Goal: Task Accomplishment & Management: Complete application form

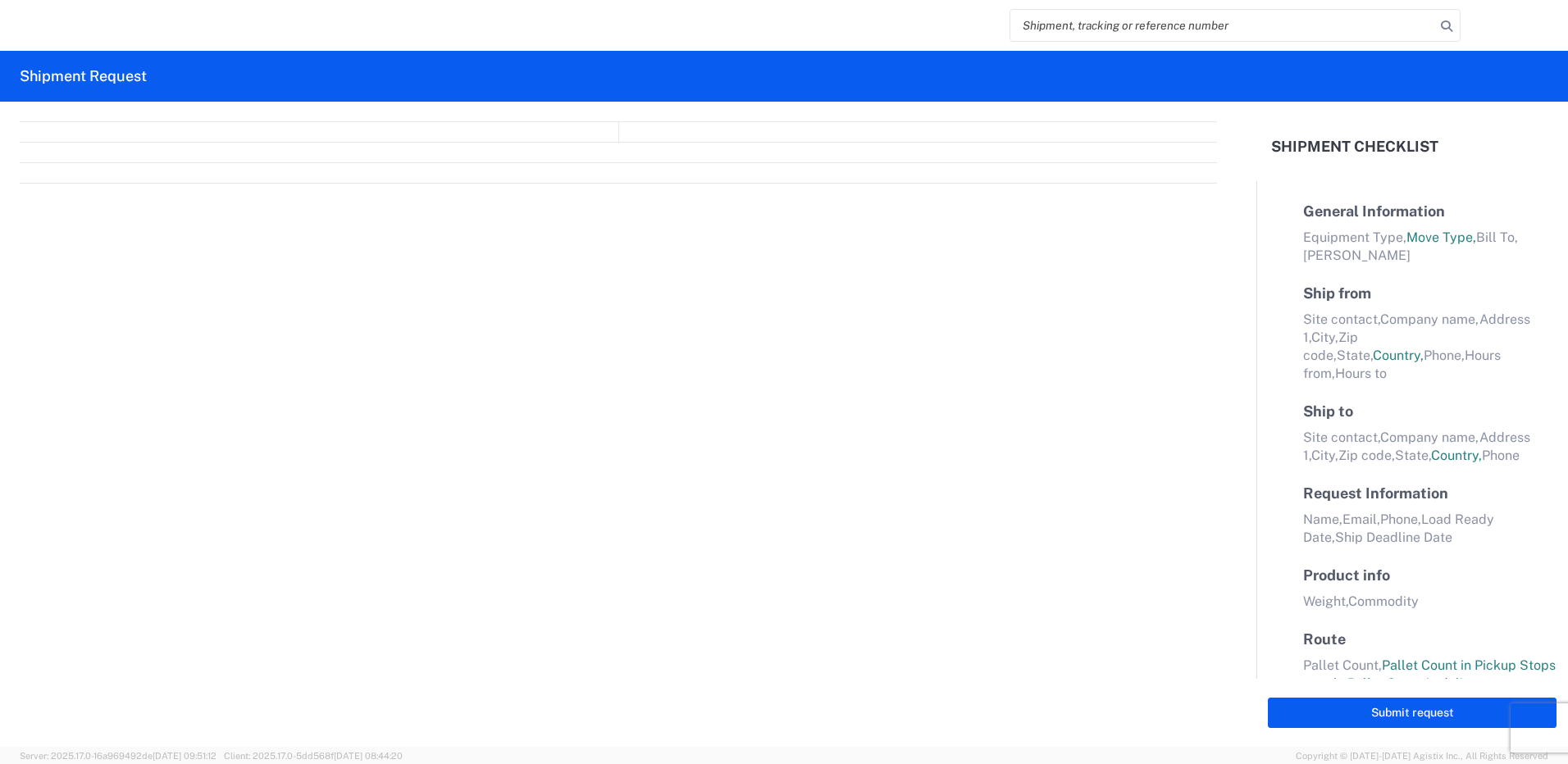
select select "FULL"
select select "LBS"
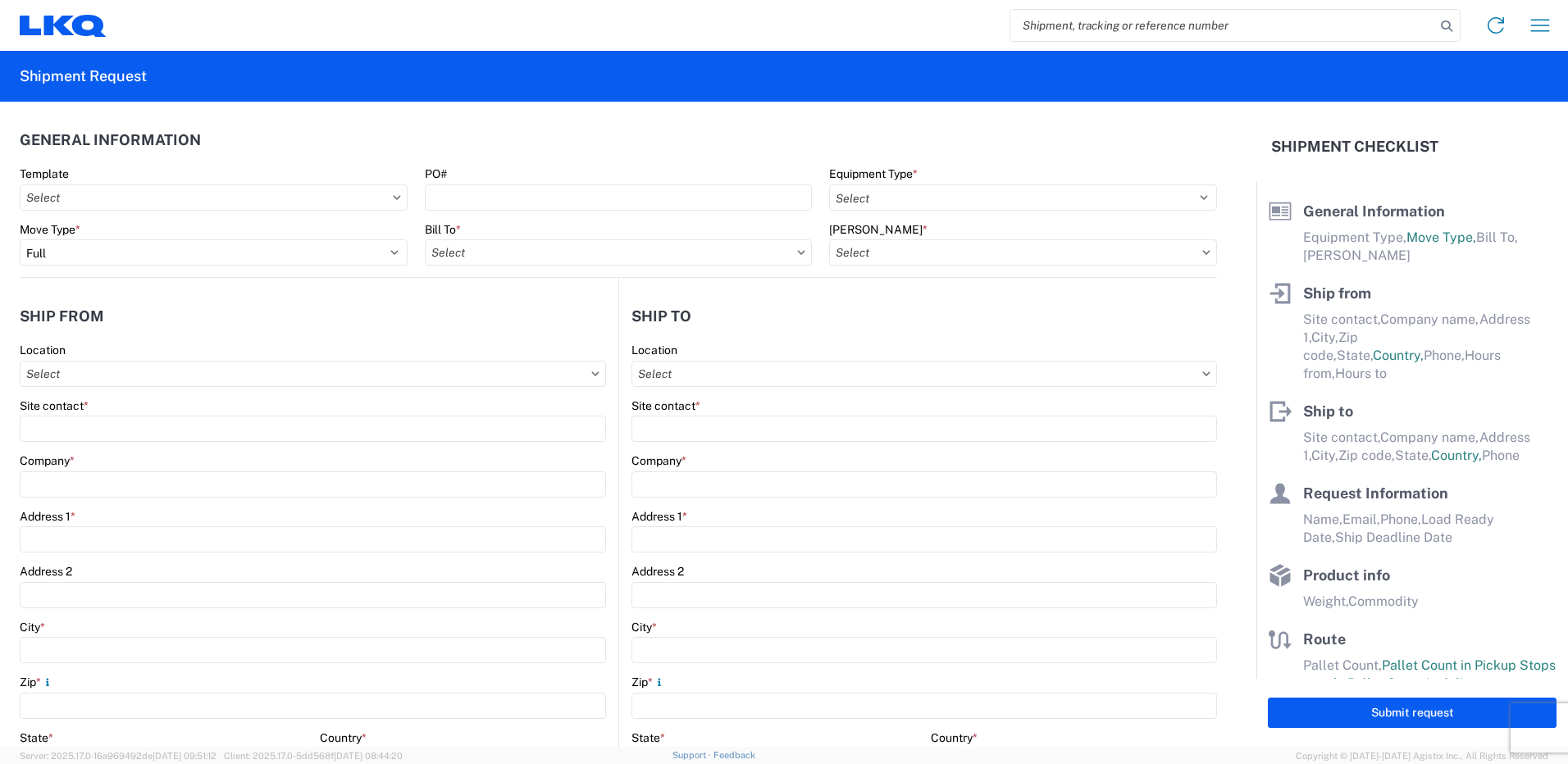
click at [1088, 25] on input "search" at bounding box center [1223, 25] width 425 height 31
type input "57084"
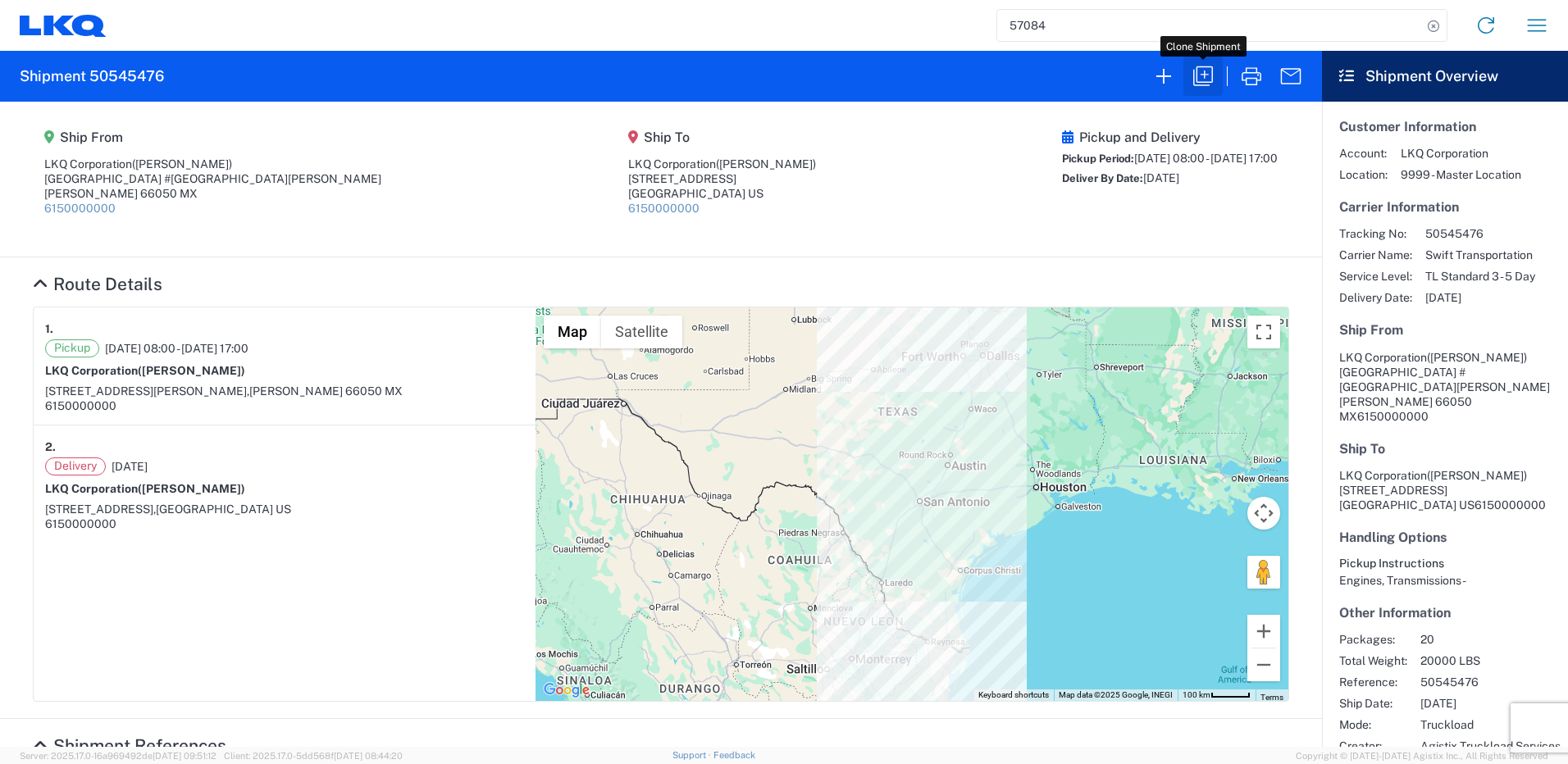
click at [1211, 70] on icon "button" at bounding box center [1203, 75] width 26 height 26
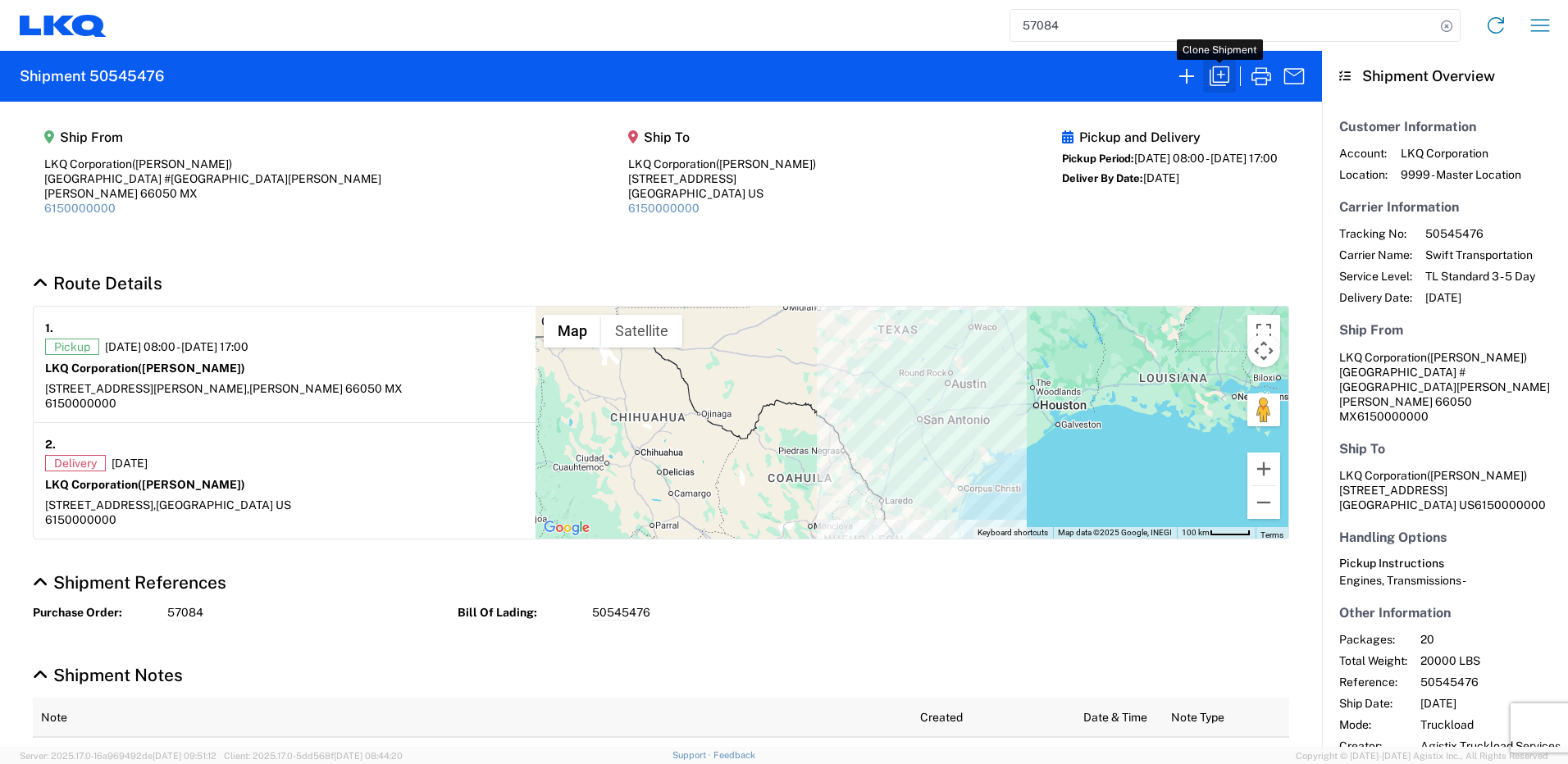
select select "FULL"
select select "LBS"
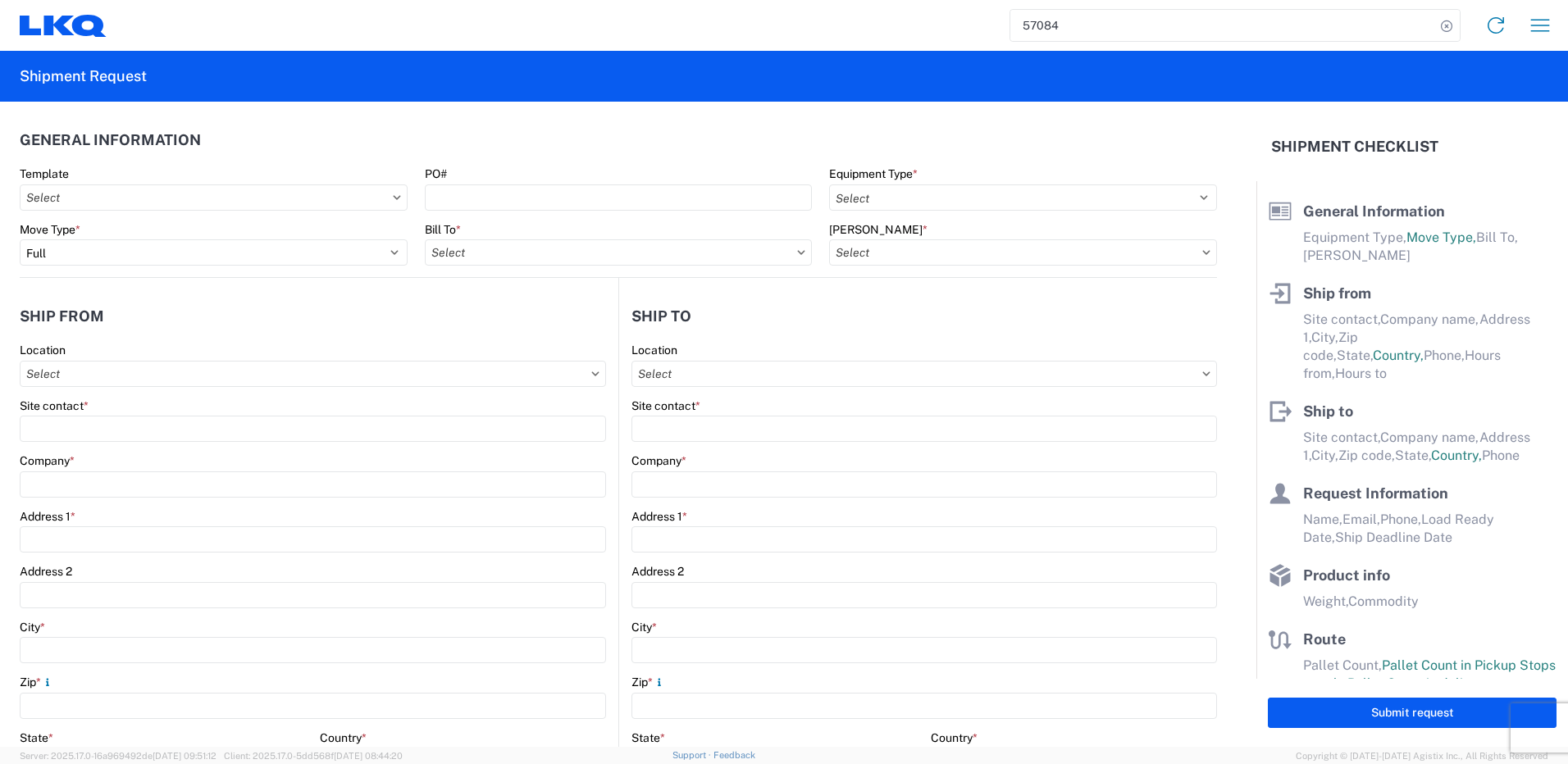
select select "STDV"
type input "[PERSON_NAME]"
type input "LKQ Corporation"
type input "[GEOGRAPHIC_DATA] #[GEOGRAPHIC_DATA][PERSON_NAME]"
type input "[PERSON_NAME]"
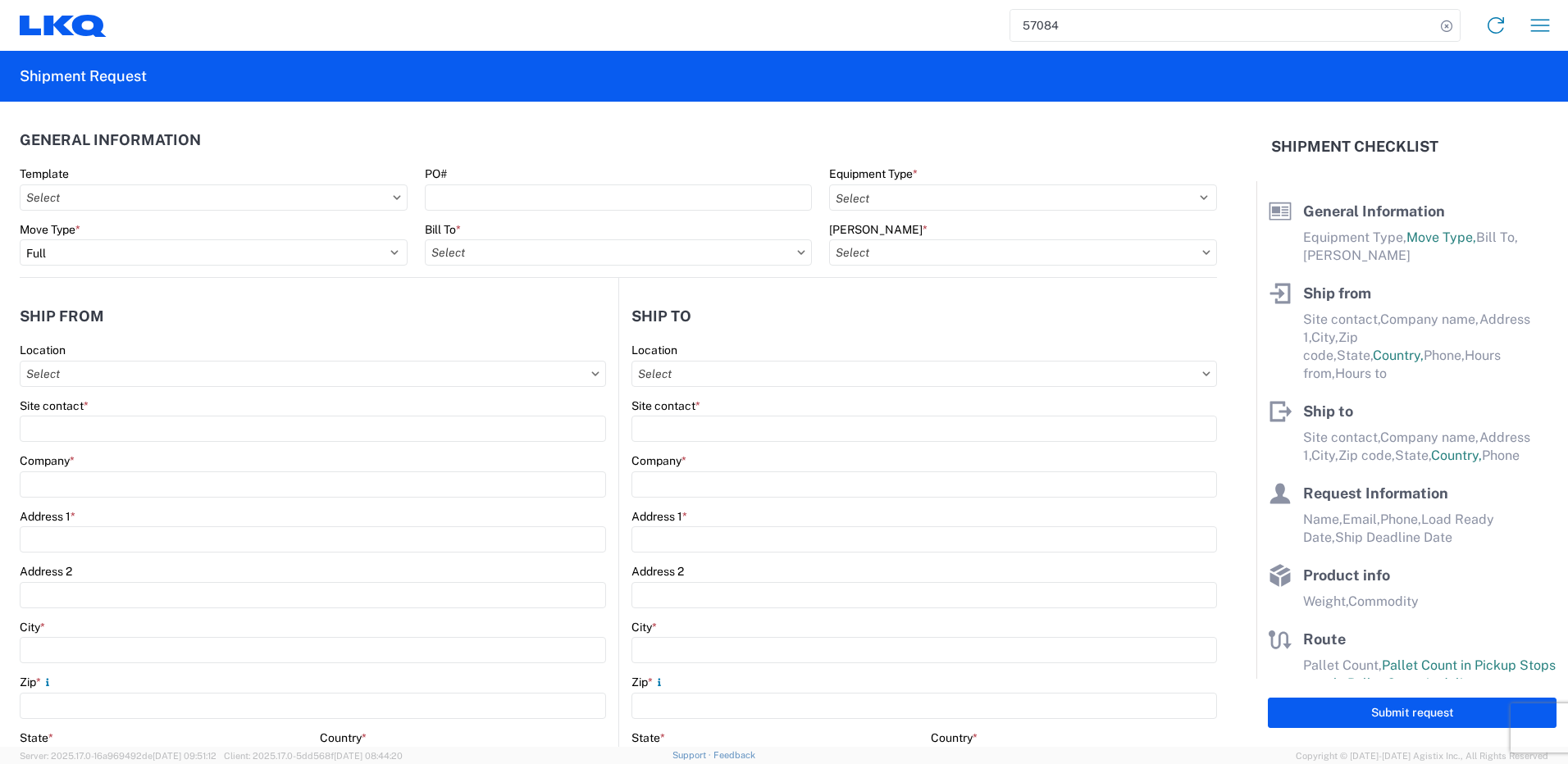
type input "66050"
type input "[PERSON_NAME]"
type input "LKQ Corporation"
type input "[STREET_ADDRESS]"
type input "[GEOGRAPHIC_DATA]"
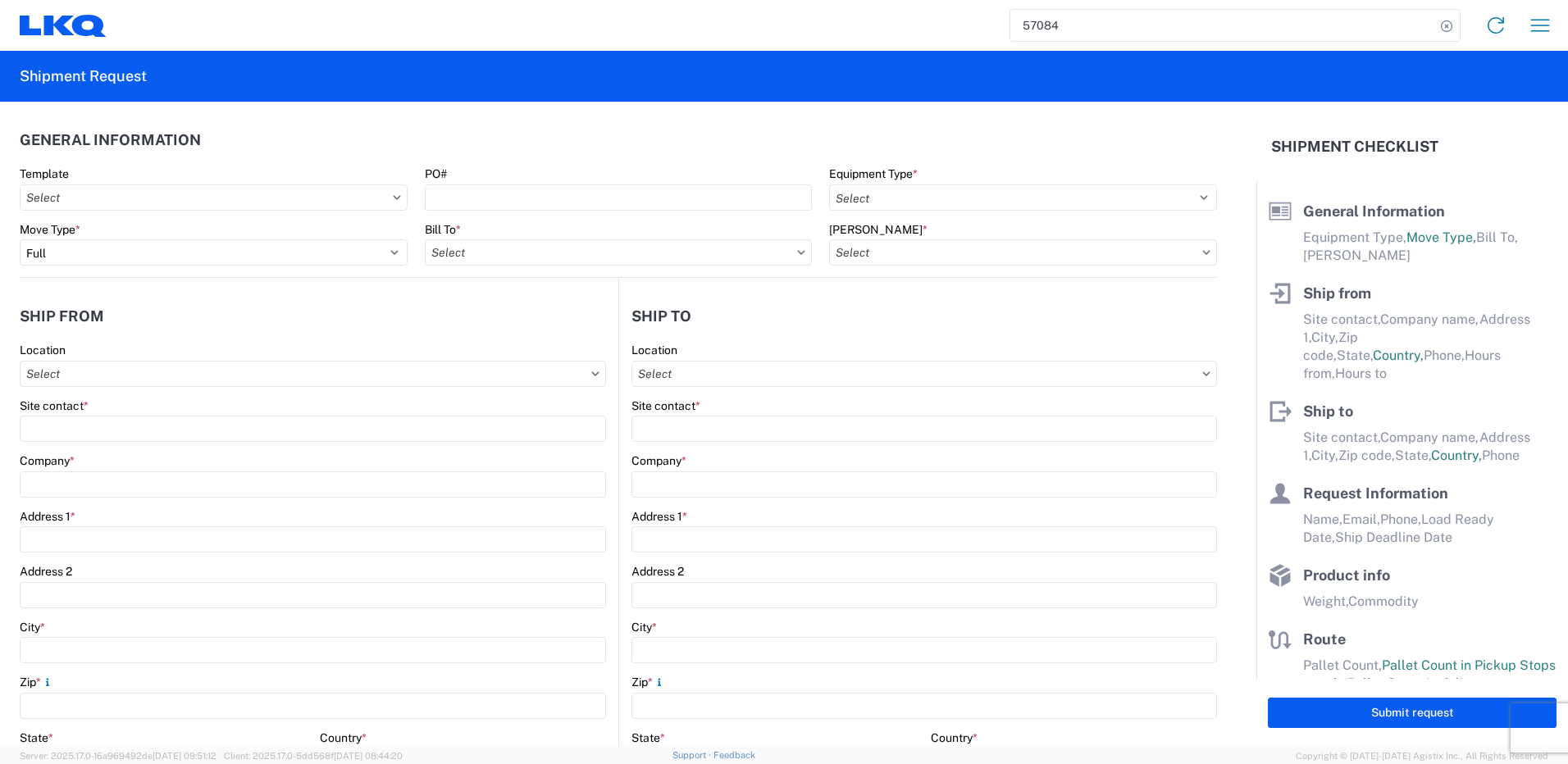
type input "75050"
type input "[PERSON_NAME]"
type input "[EMAIL_ADDRESS][DOMAIN_NAME]"
type input "82218326"
type input "[DATE]"
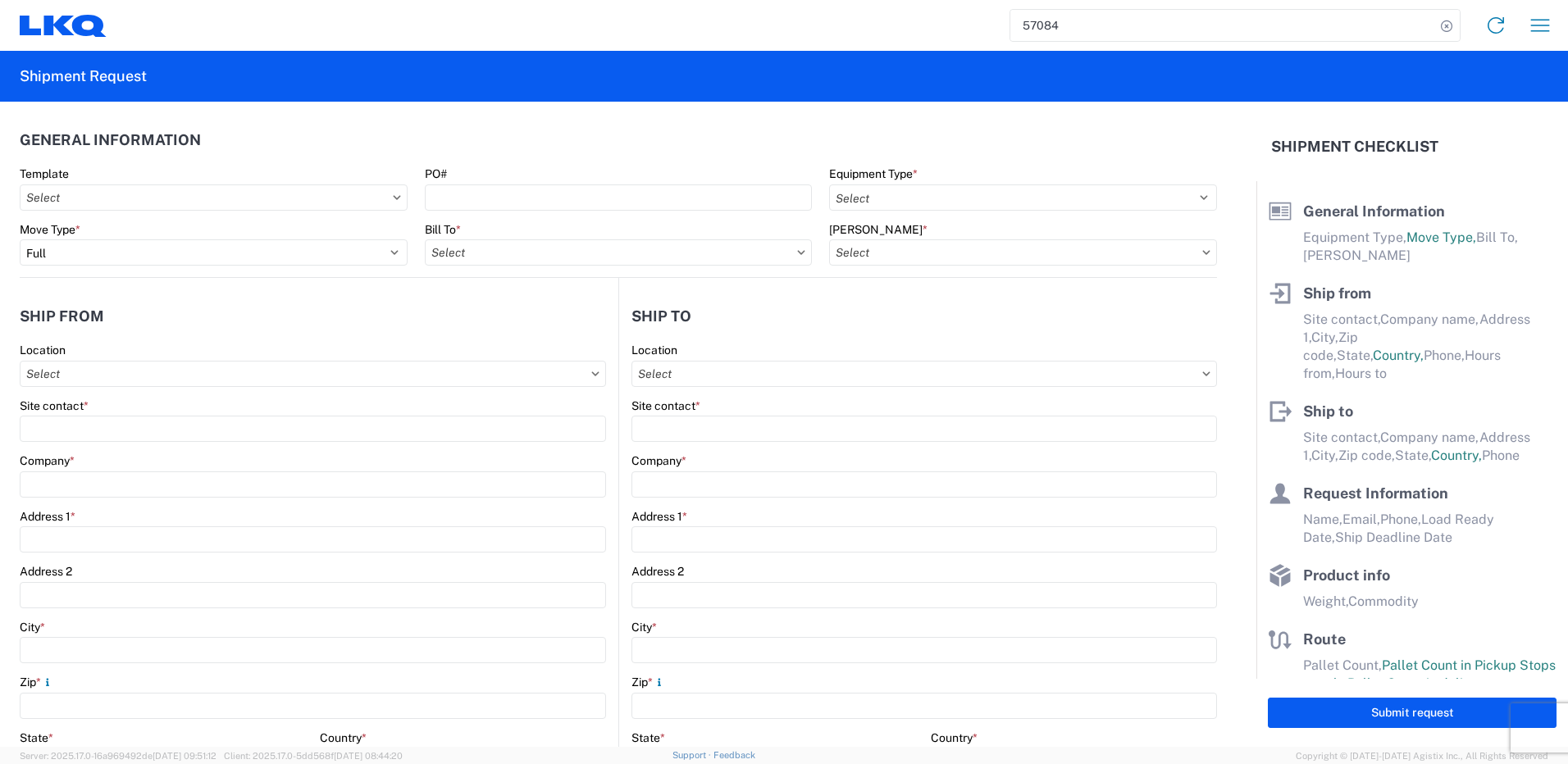
type input "[DATE]"
type textarea "SWIFT/TRANSMEX"
type input "20000"
type input "Engines, Transmissions"
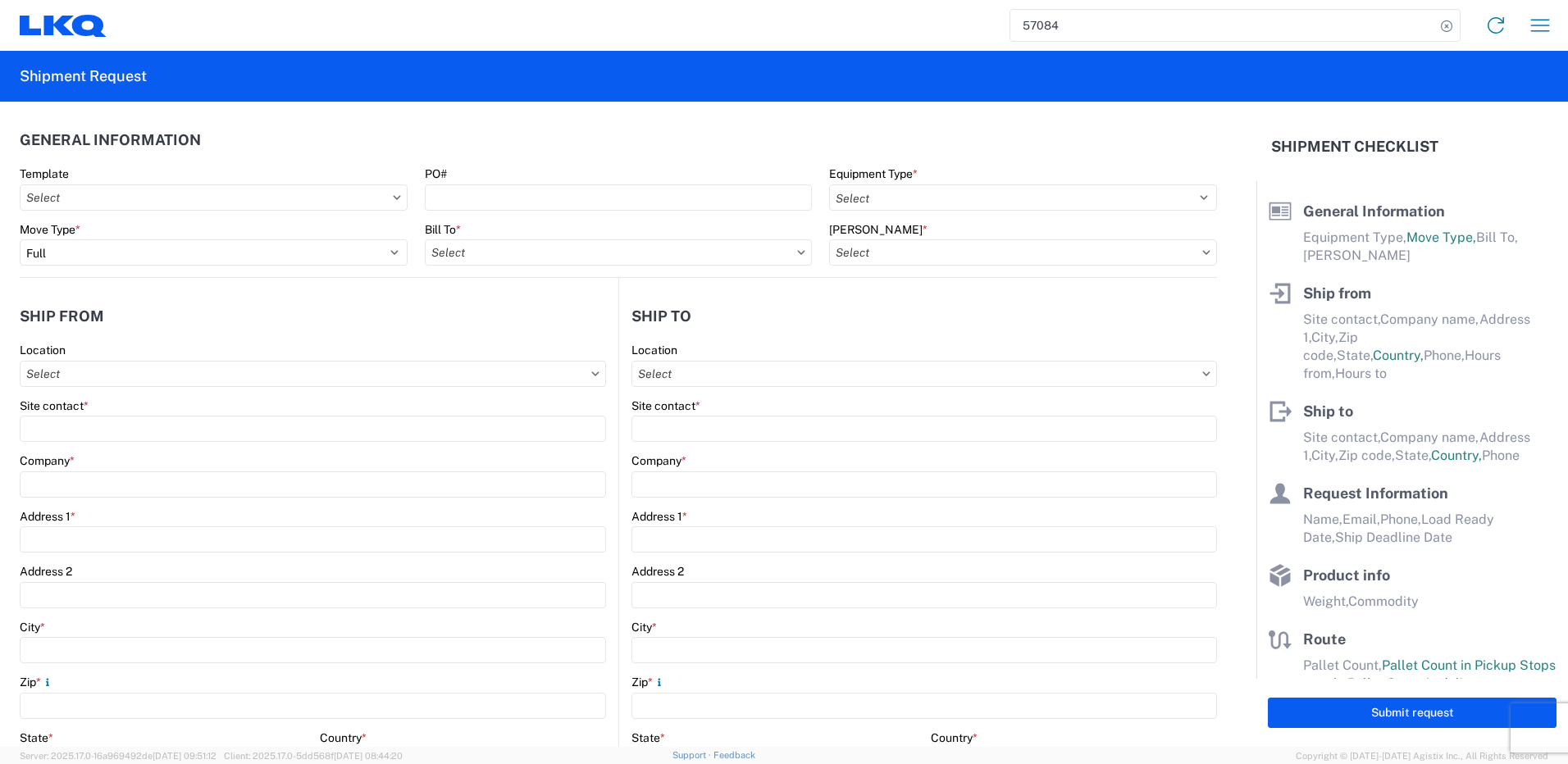
type input "20"
type input "1"
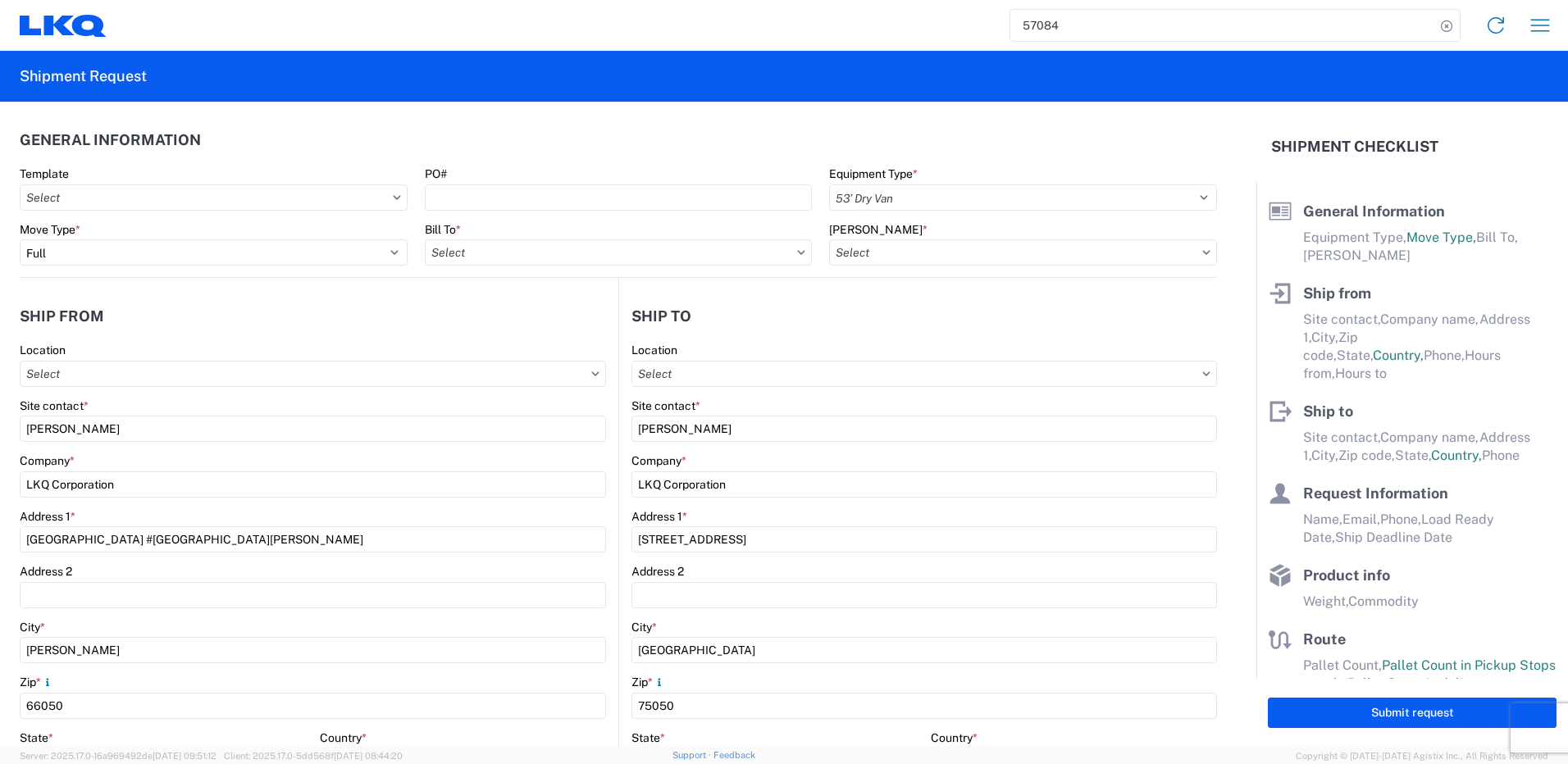
select select "MX"
select select "US"
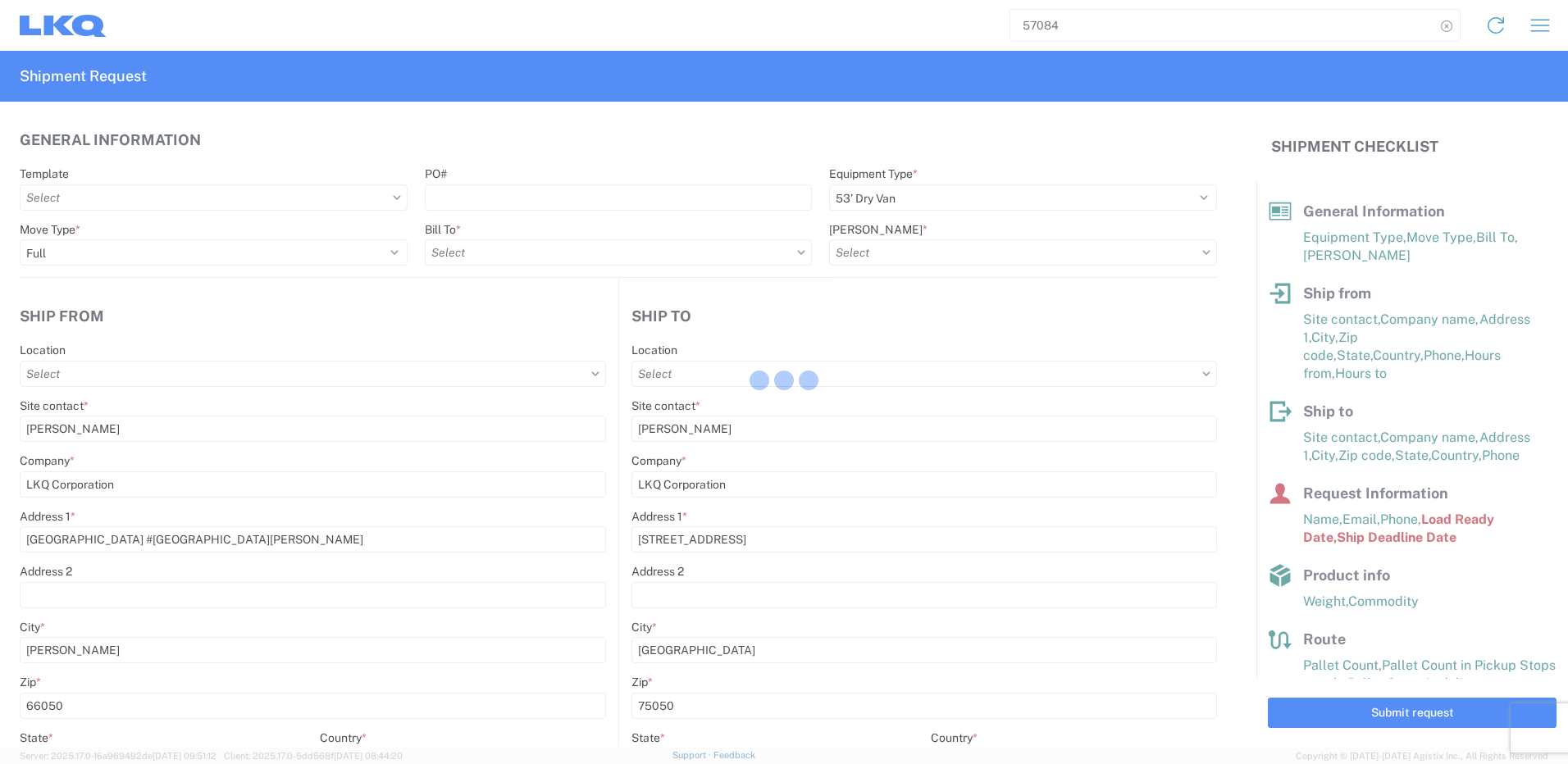
type input "1882 - North American ATK Corporation"
type input "1883 - Vege de Mexico S.A. de C.V"
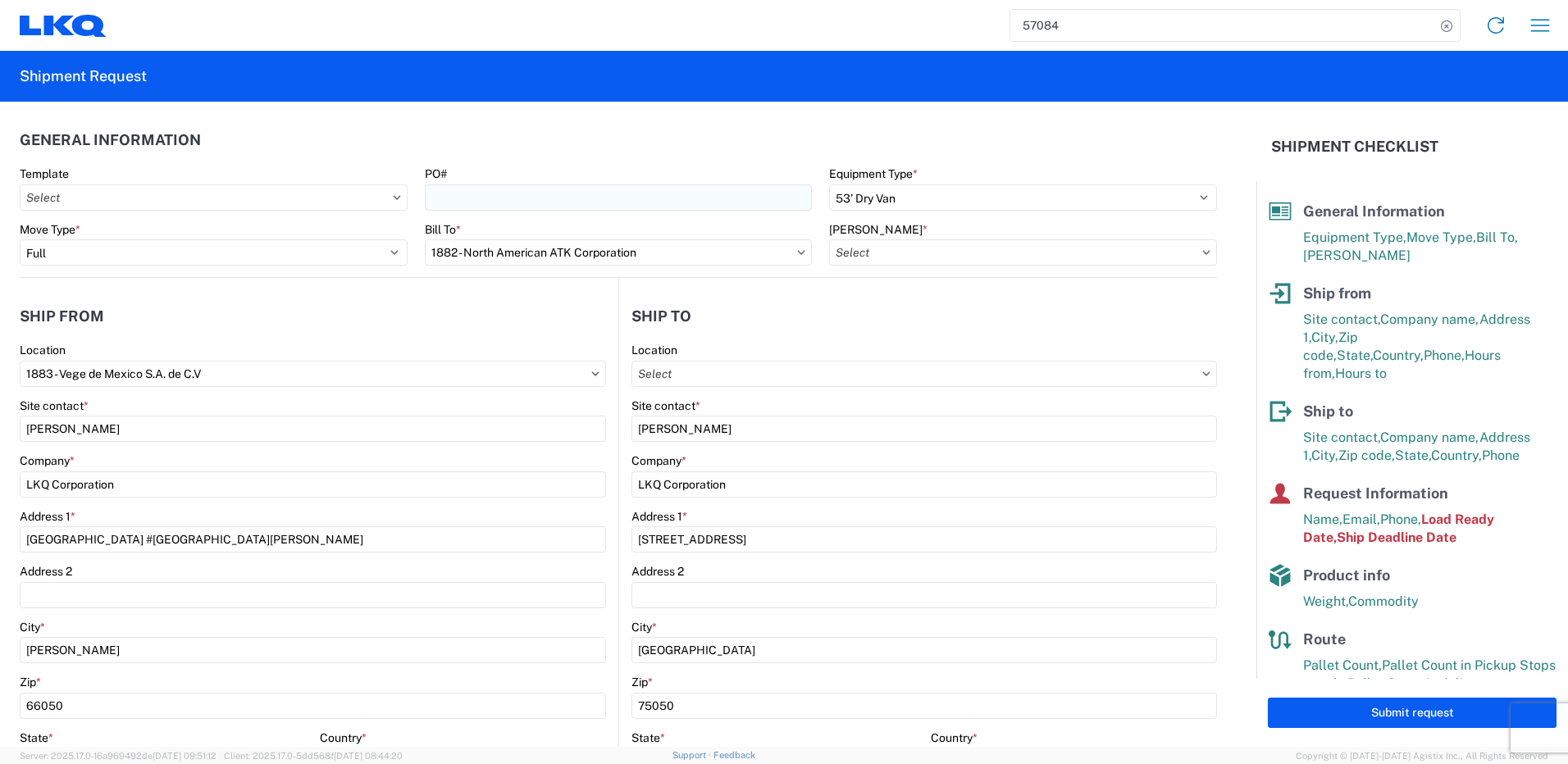
type input "1882-3300-50180-0000 - 1882 Freight In - Parts, 1882-3300-50180-0000 - 1882 Fre…"
type input "1882 - North American ATK Corporation"
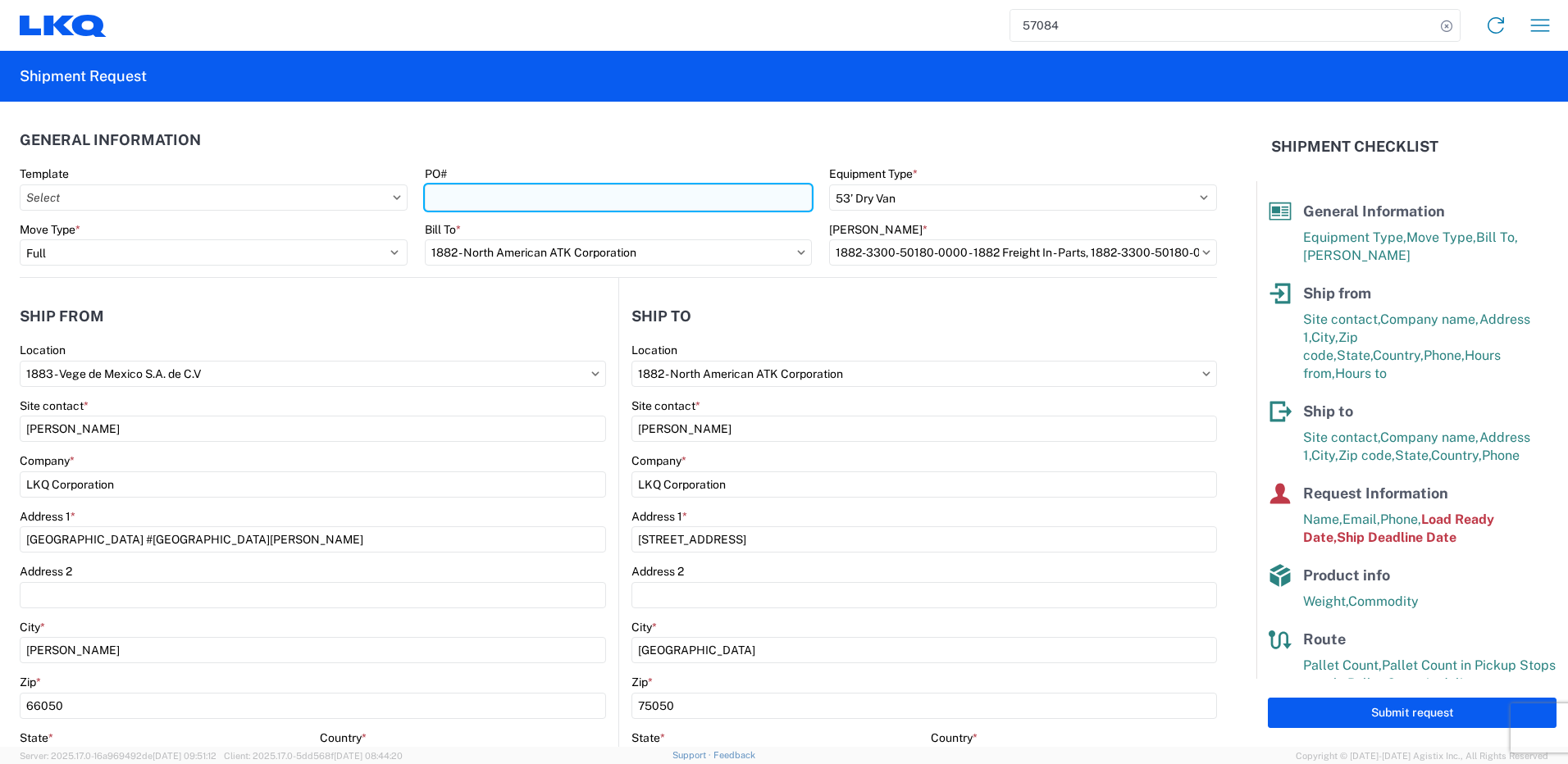
click at [651, 205] on input "PO#" at bounding box center [619, 197] width 388 height 26
paste input "59420"
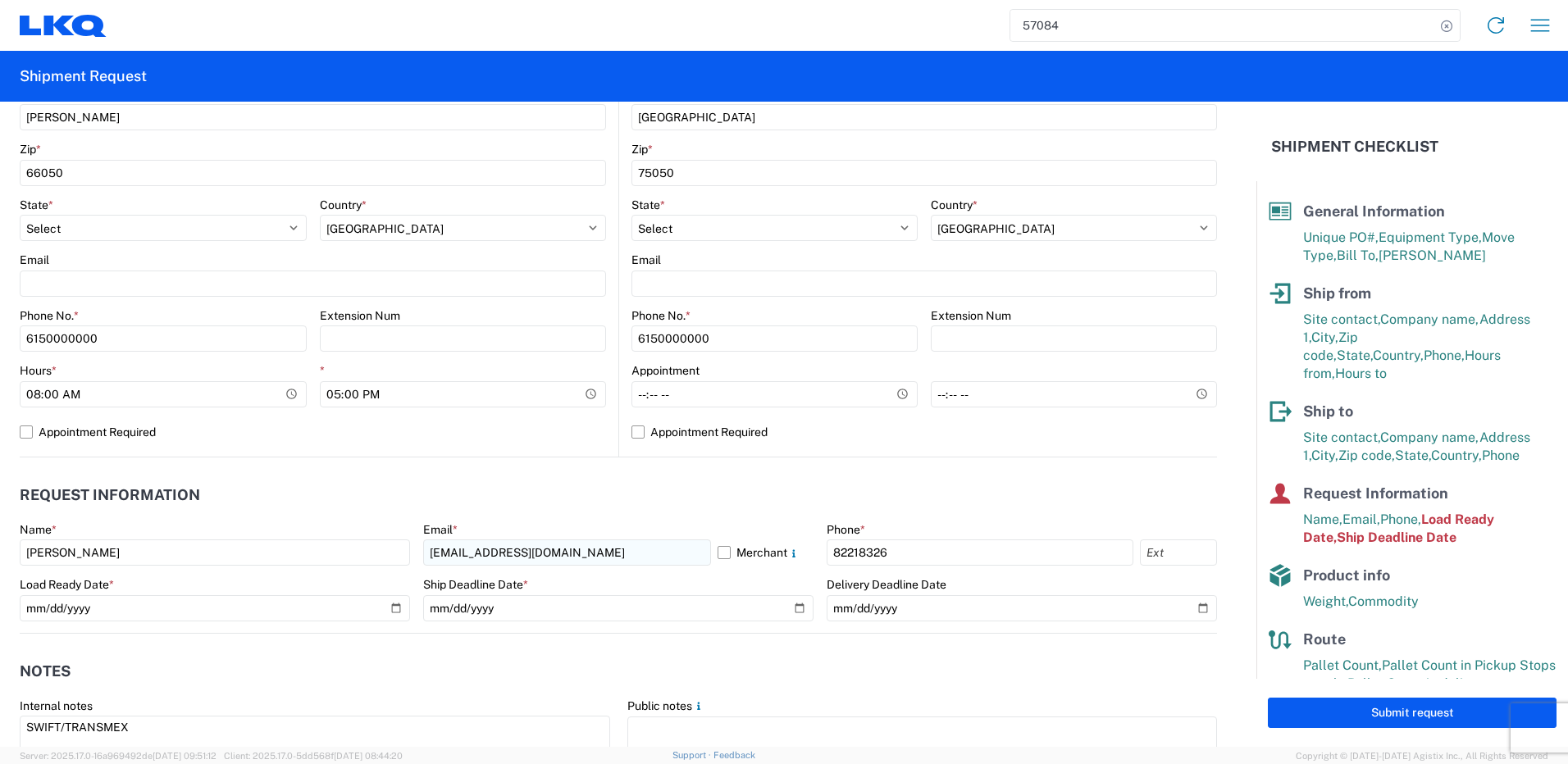
scroll to position [738, 0]
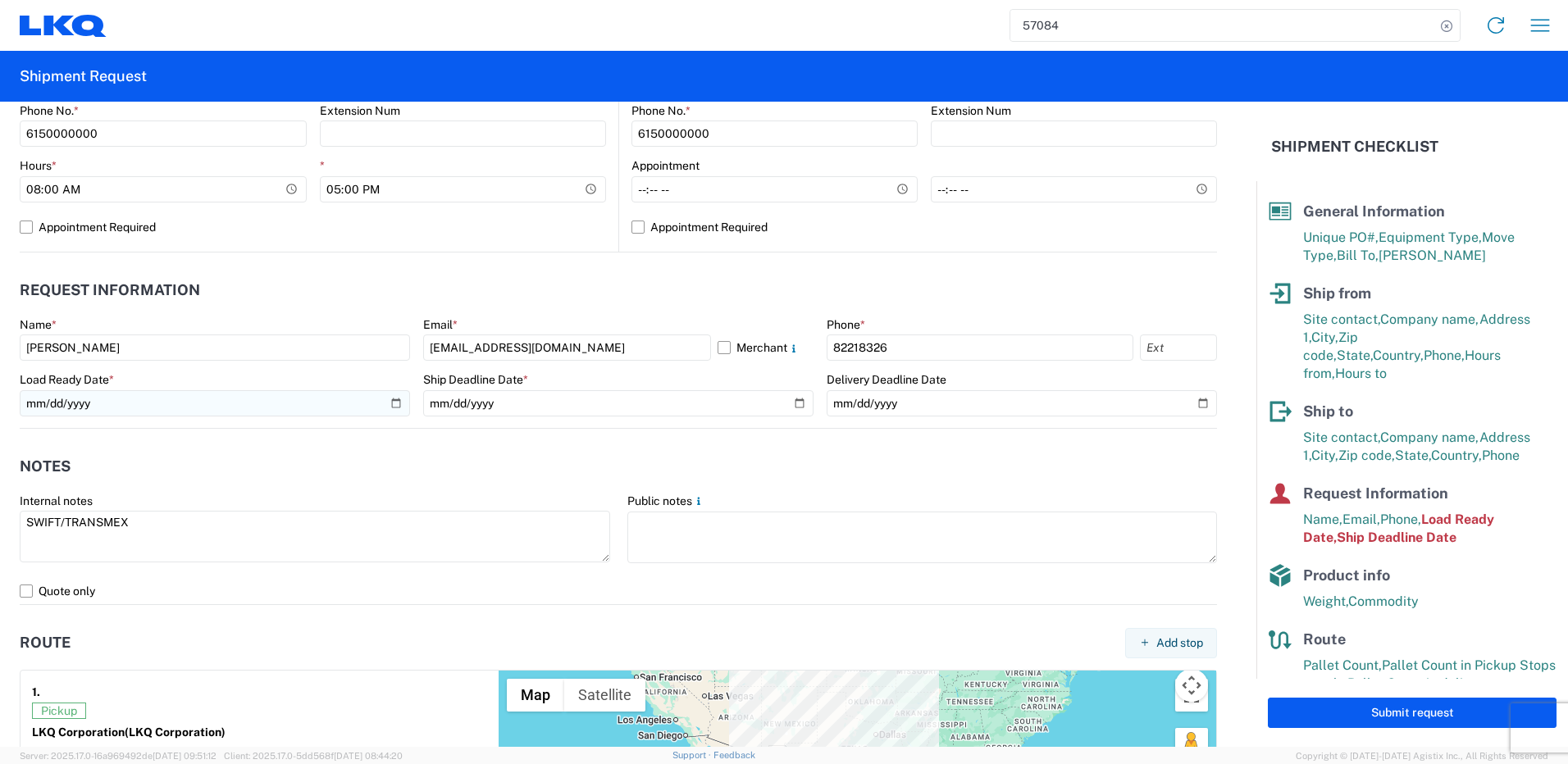
type input "59420"
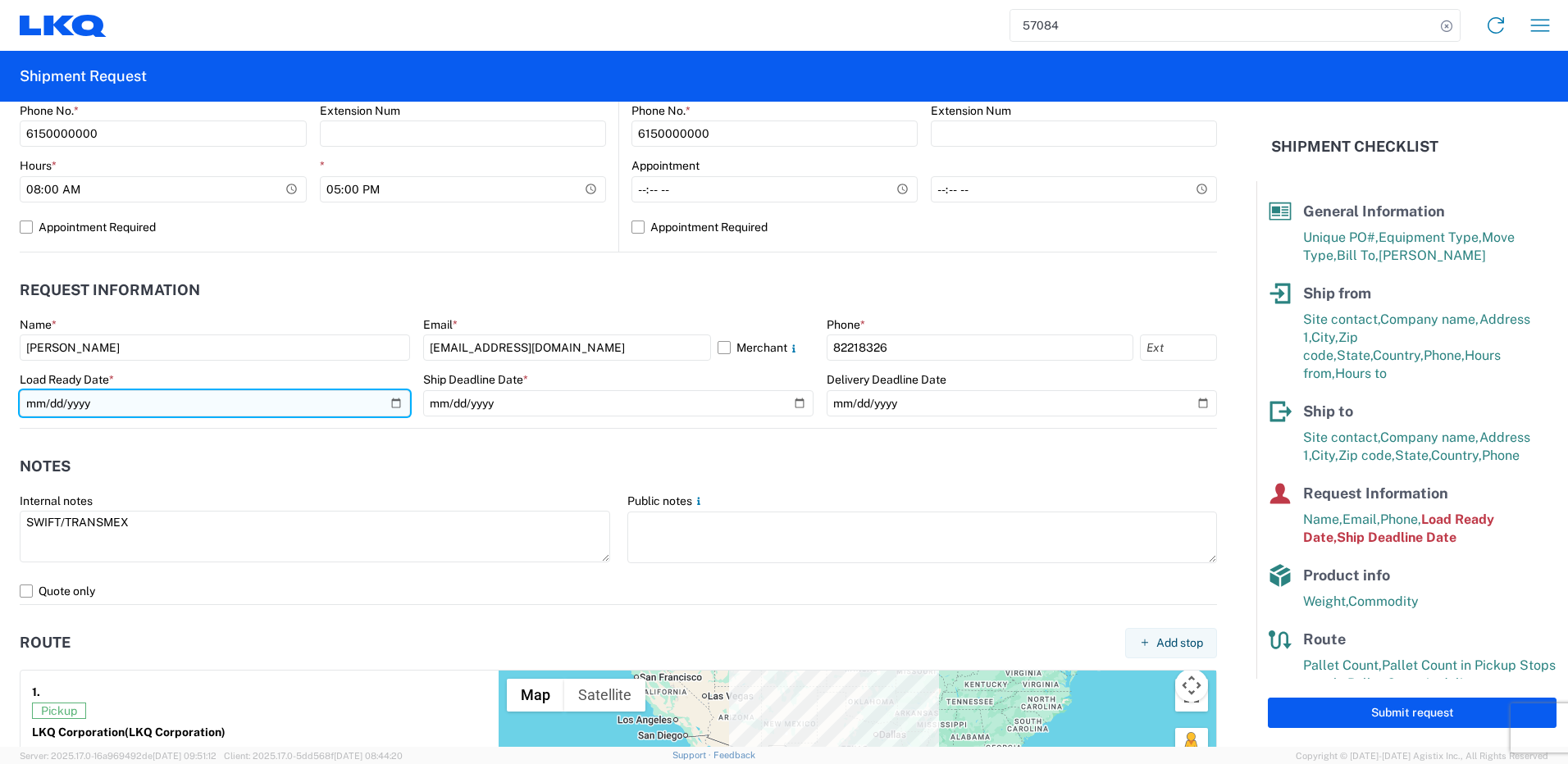
click at [398, 405] on input "[DATE]" at bounding box center [215, 403] width 390 height 26
type input "[DATE]"
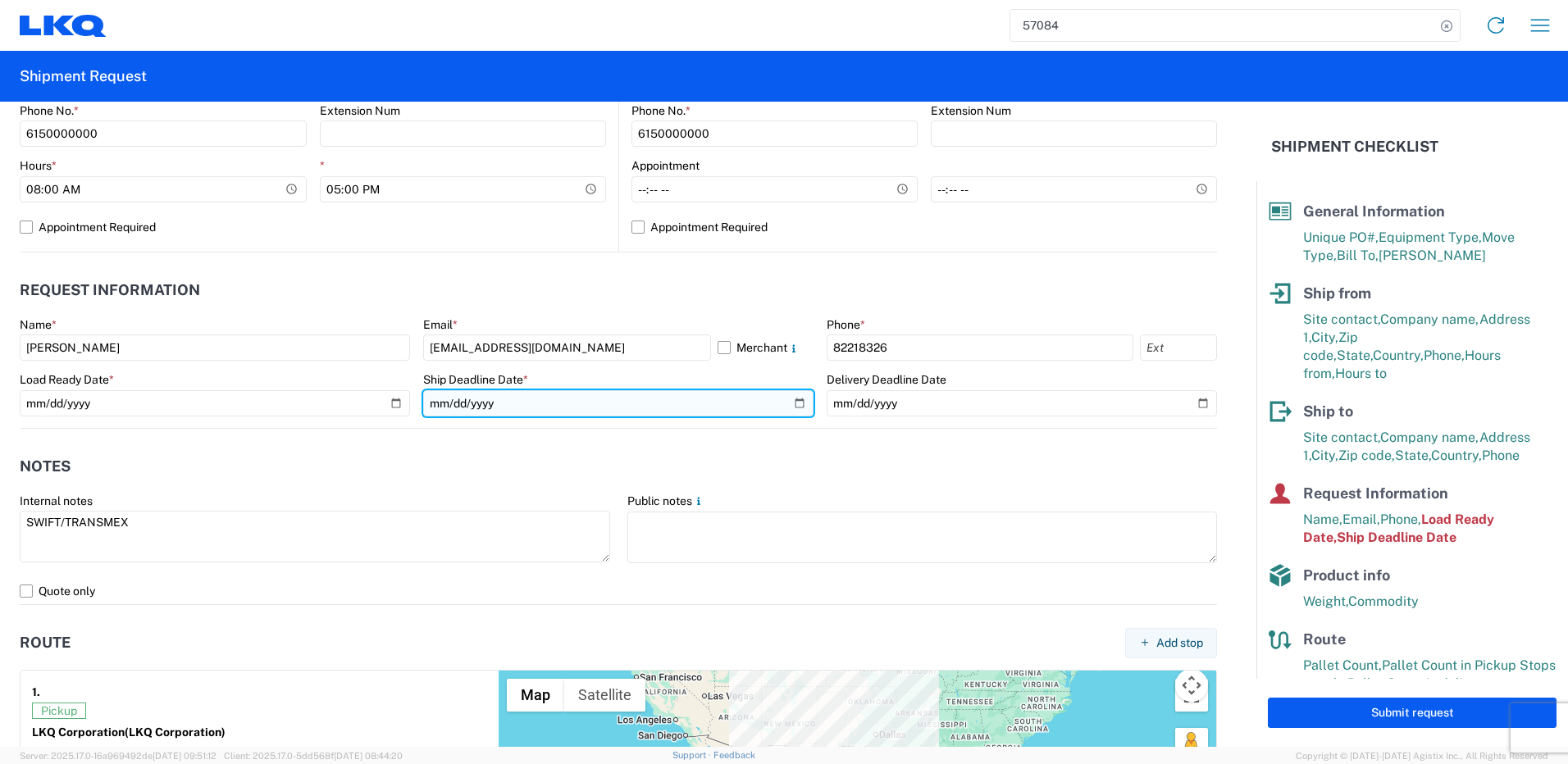
click at [798, 403] on input "[DATE]" at bounding box center [618, 403] width 390 height 26
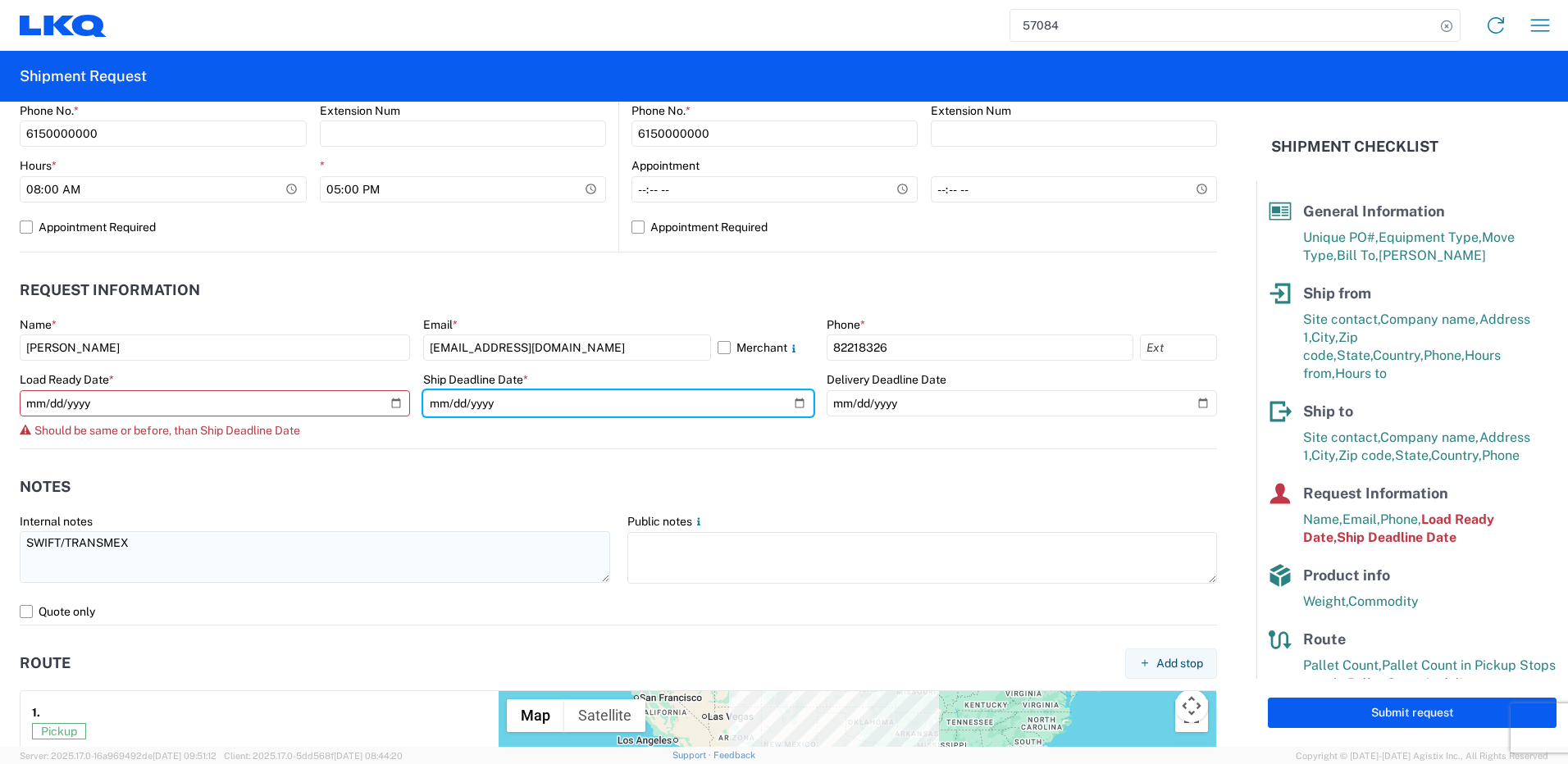
type input "[DATE]"
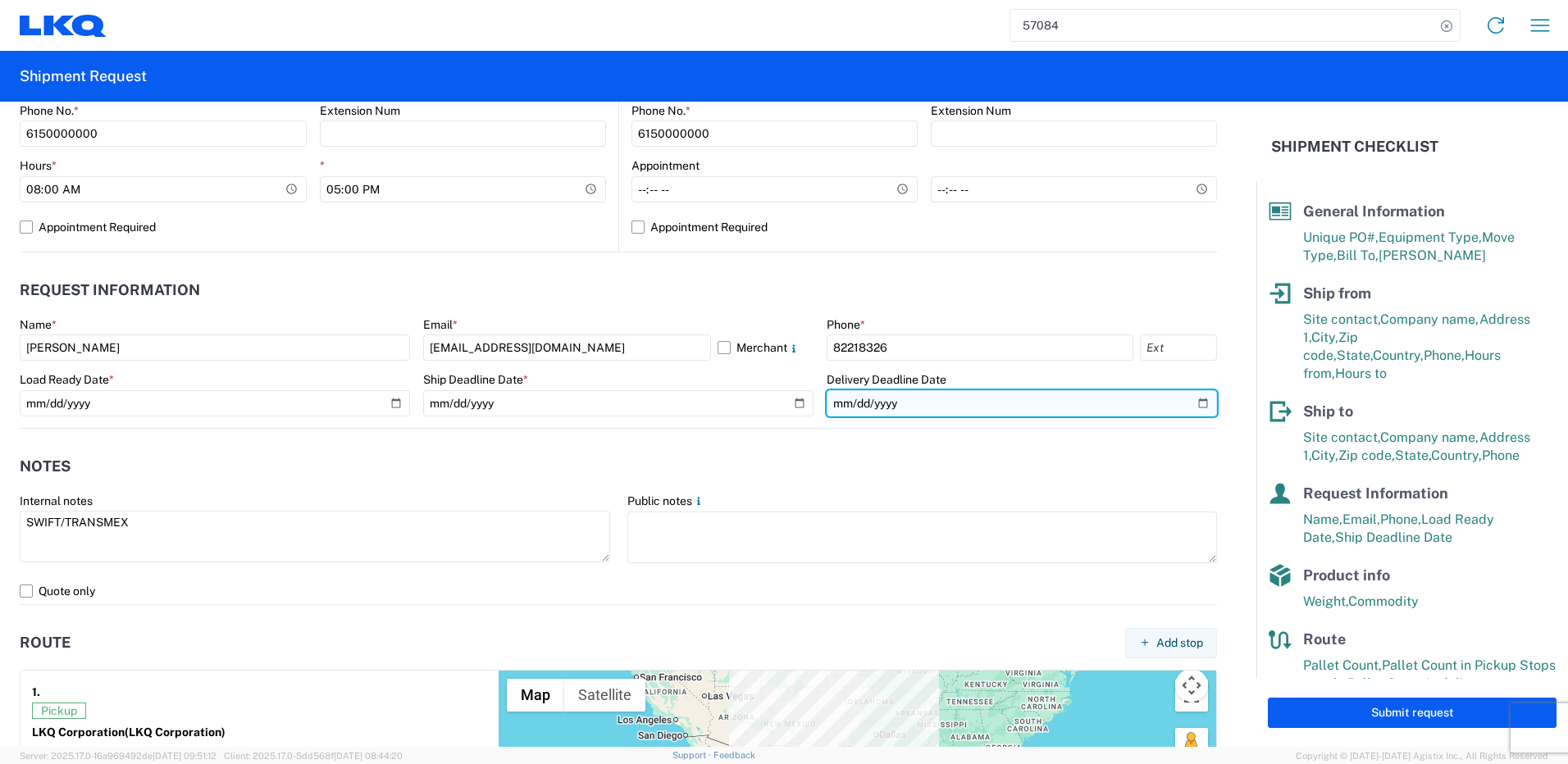
click at [828, 399] on input "[DATE]" at bounding box center [1022, 403] width 390 height 26
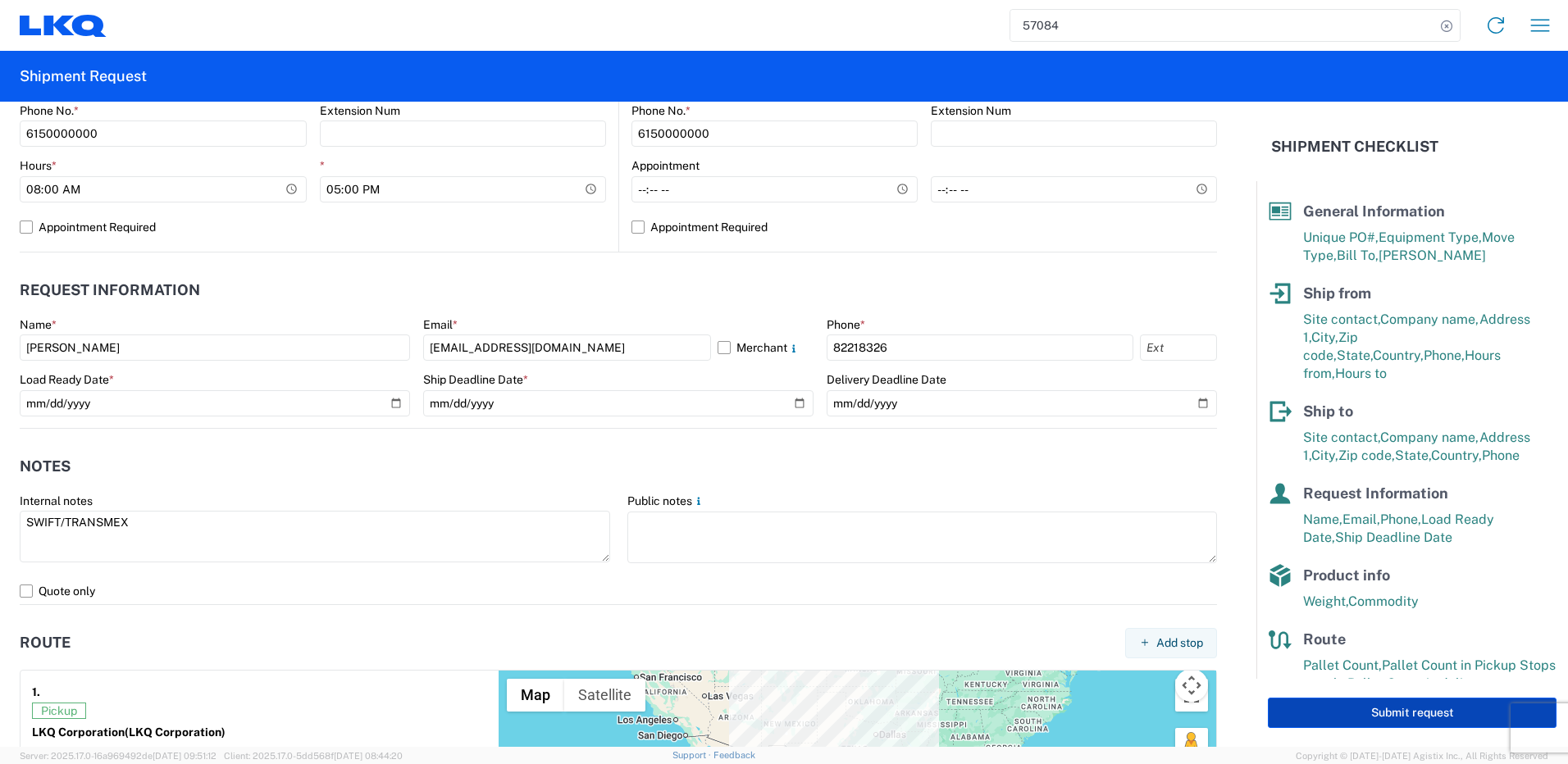
click at [1414, 725] on button "Submit request" at bounding box center [1412, 712] width 289 height 30
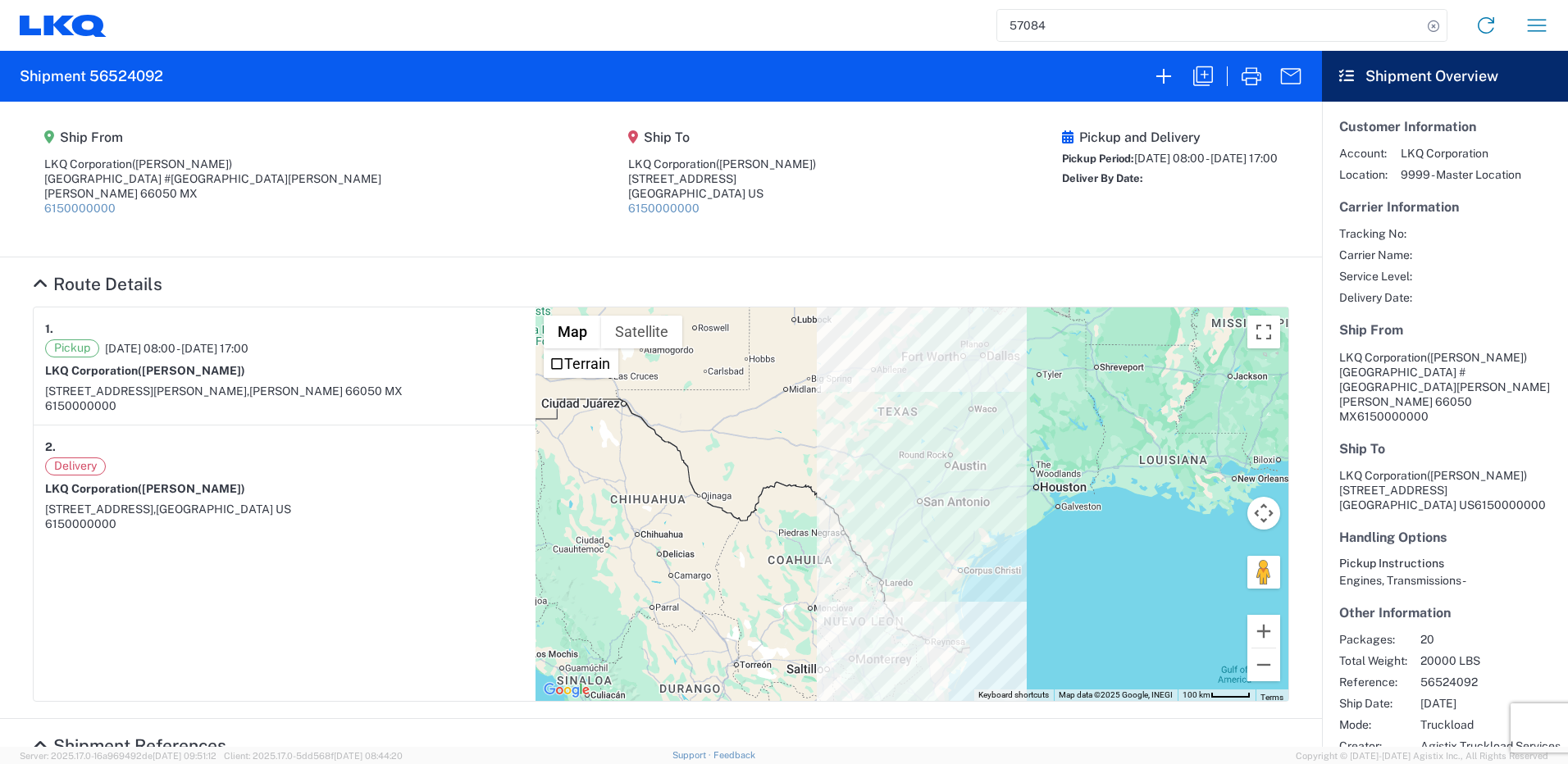
click at [127, 76] on h2 "Shipment 56524092" at bounding box center [91, 76] width 143 height 20
copy h2 "56524092"
